Goal: Transaction & Acquisition: Purchase product/service

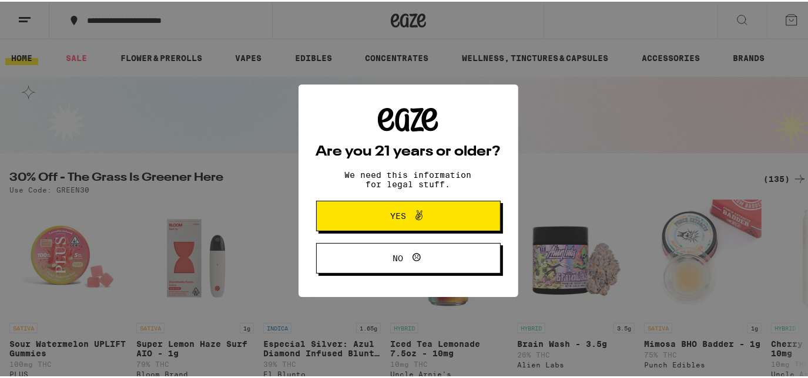
click at [390, 219] on span "Yes" at bounding box center [398, 214] width 16 height 8
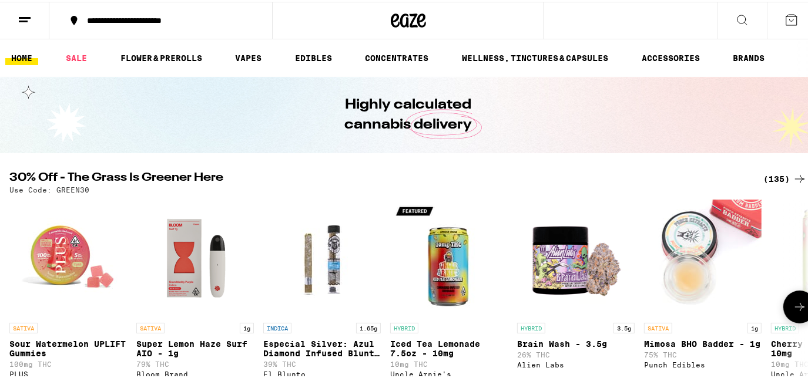
click at [798, 311] on icon at bounding box center [800, 305] width 14 height 14
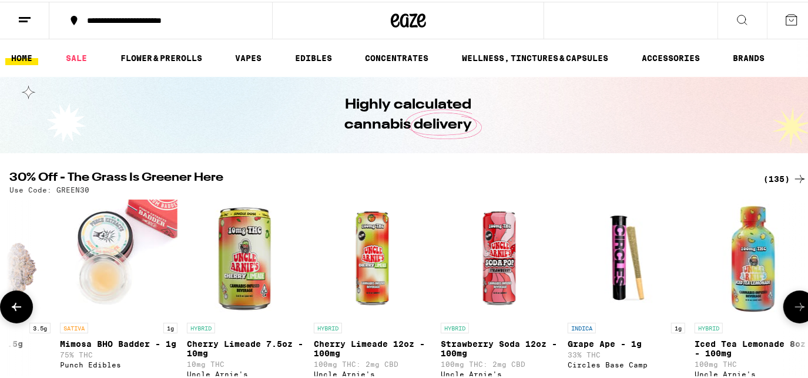
scroll to position [0, 661]
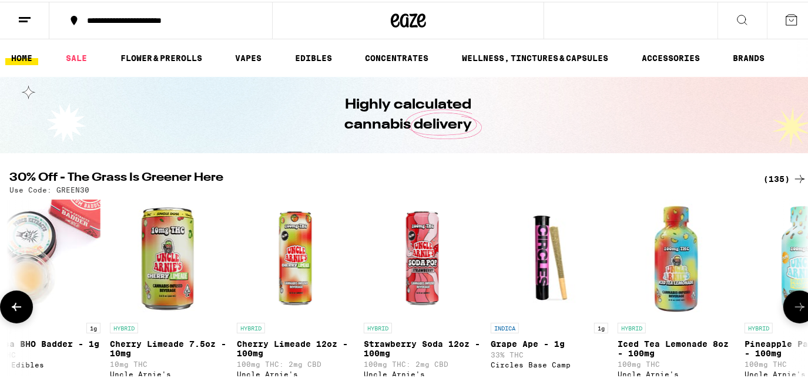
click at [793, 307] on icon at bounding box center [800, 305] width 14 height 14
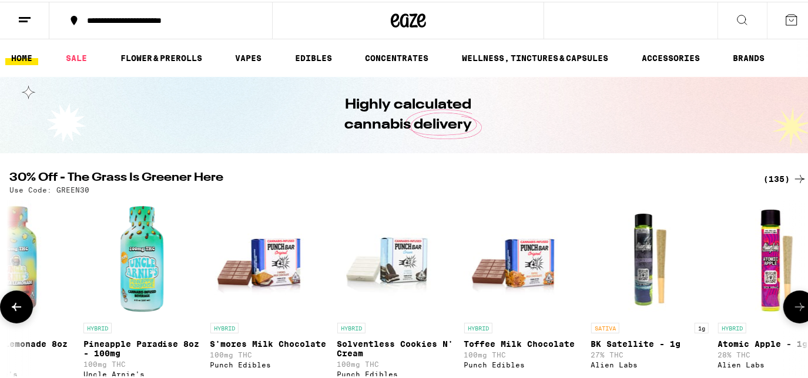
scroll to position [0, 0]
click at [793, 307] on icon at bounding box center [800, 305] width 14 height 14
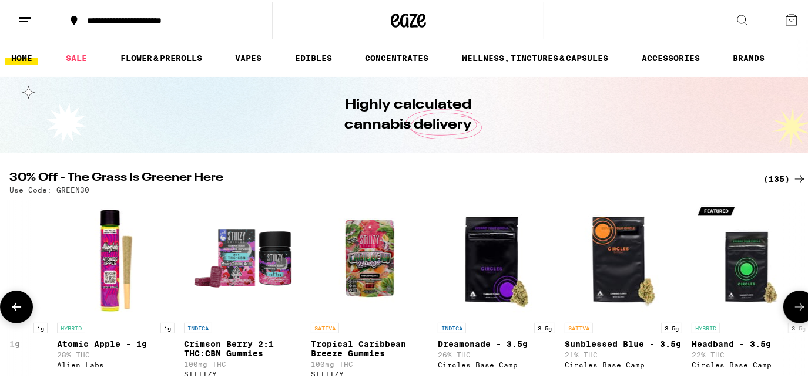
click at [793, 306] on icon at bounding box center [800, 305] width 14 height 14
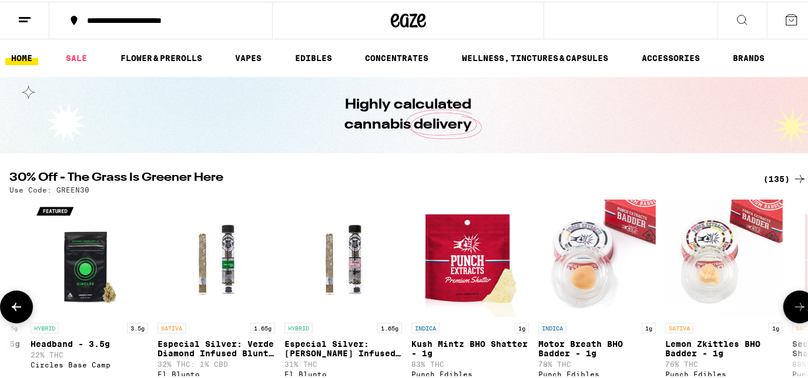
click at [793, 303] on icon at bounding box center [800, 305] width 14 height 14
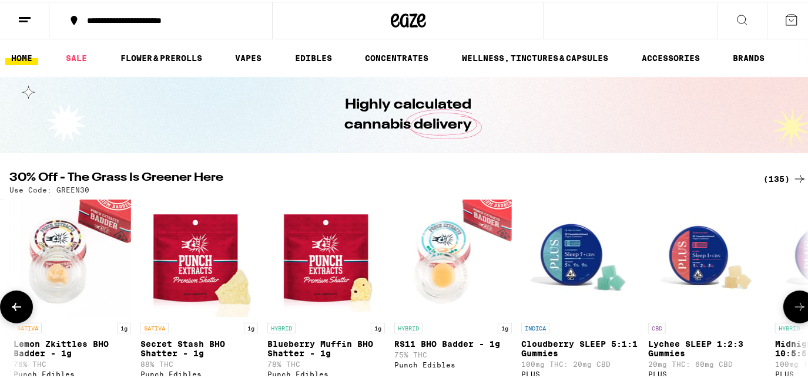
click at [783, 302] on button at bounding box center [799, 305] width 33 height 33
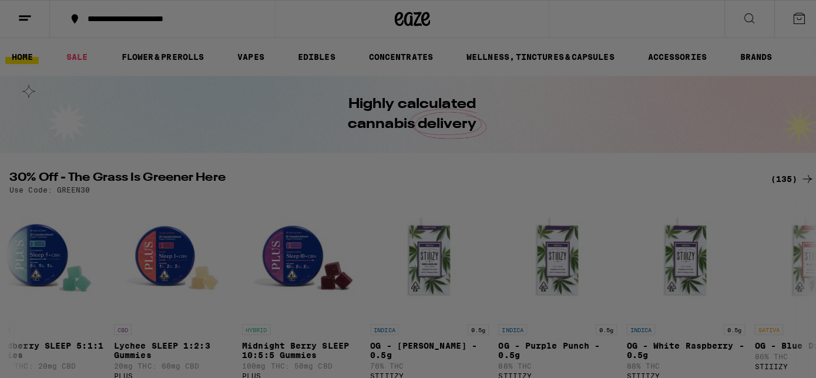
scroll to position [0, 3966]
